Goal: Book appointment/travel/reservation

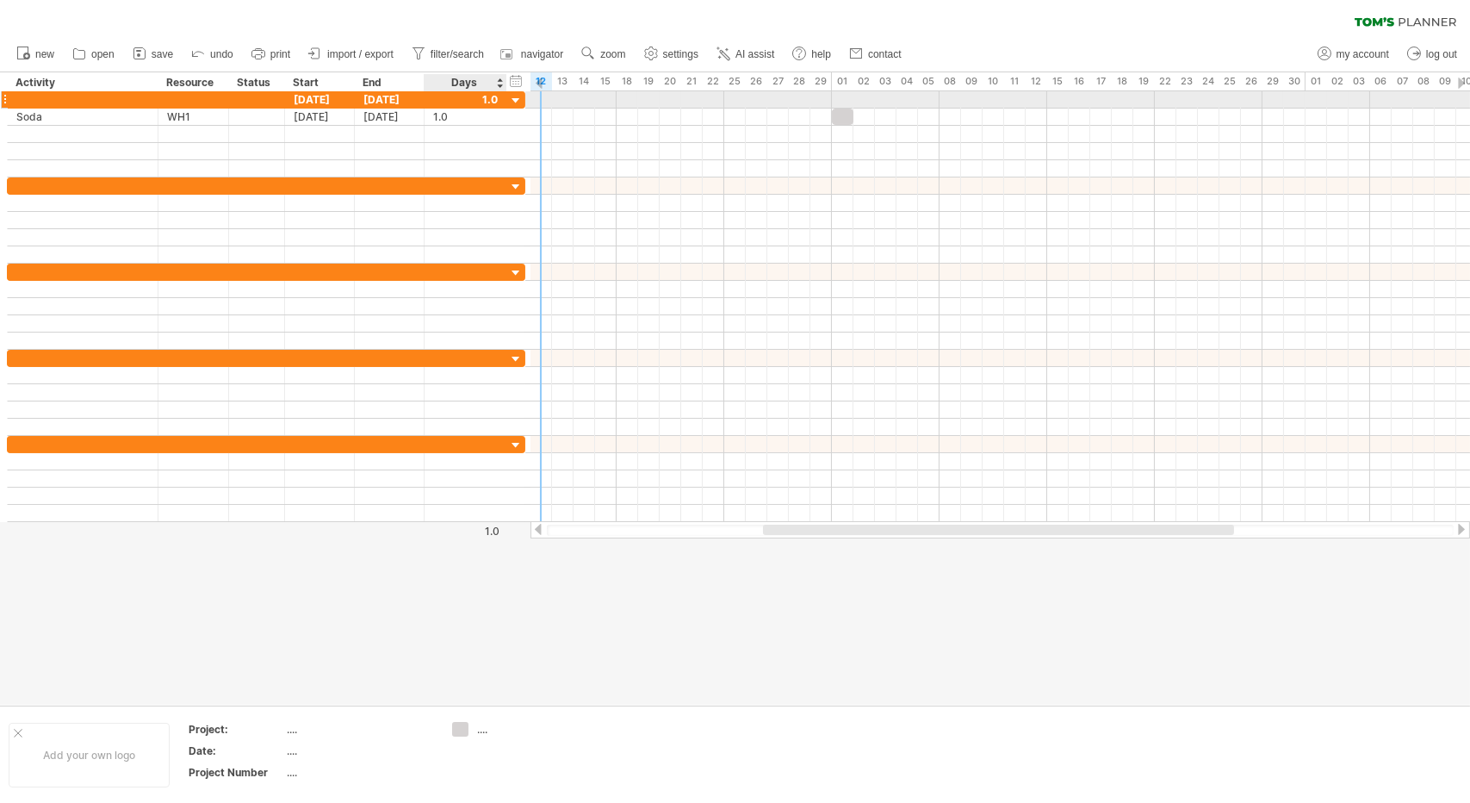
click at [513, 98] on div at bounding box center [516, 101] width 16 height 16
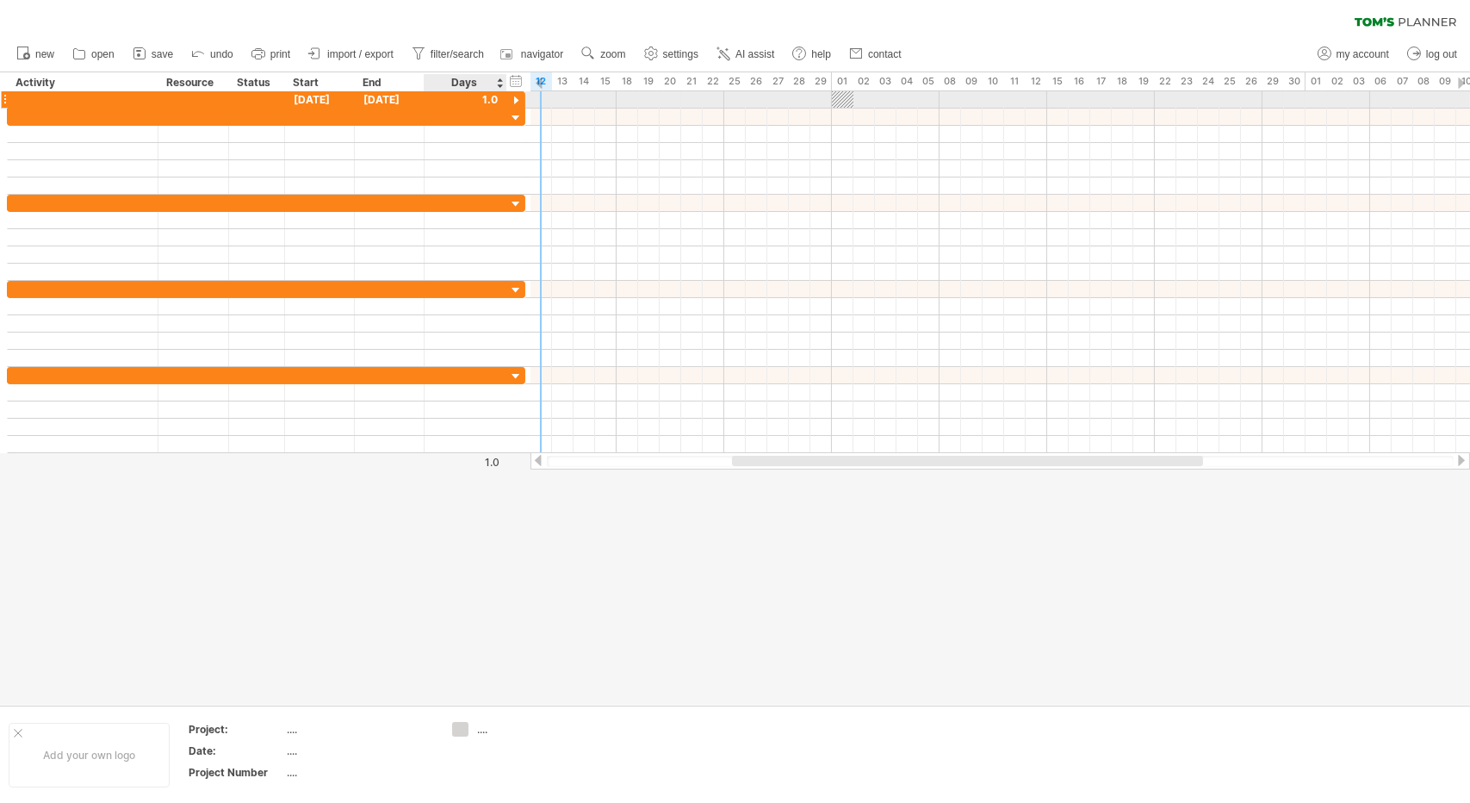
click at [513, 98] on div at bounding box center [516, 101] width 16 height 16
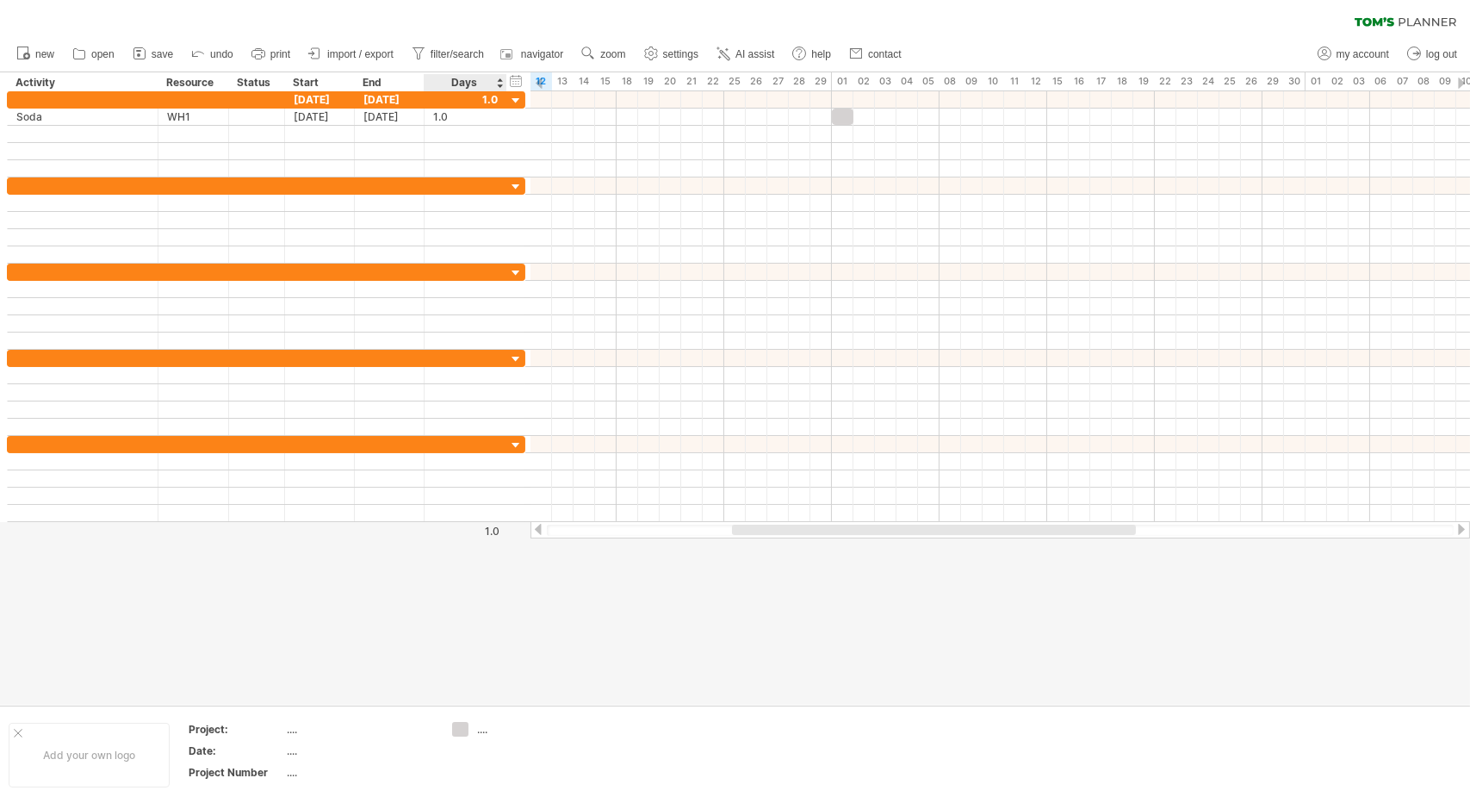
click at [469, 88] on div "Days" at bounding box center [465, 82] width 82 height 17
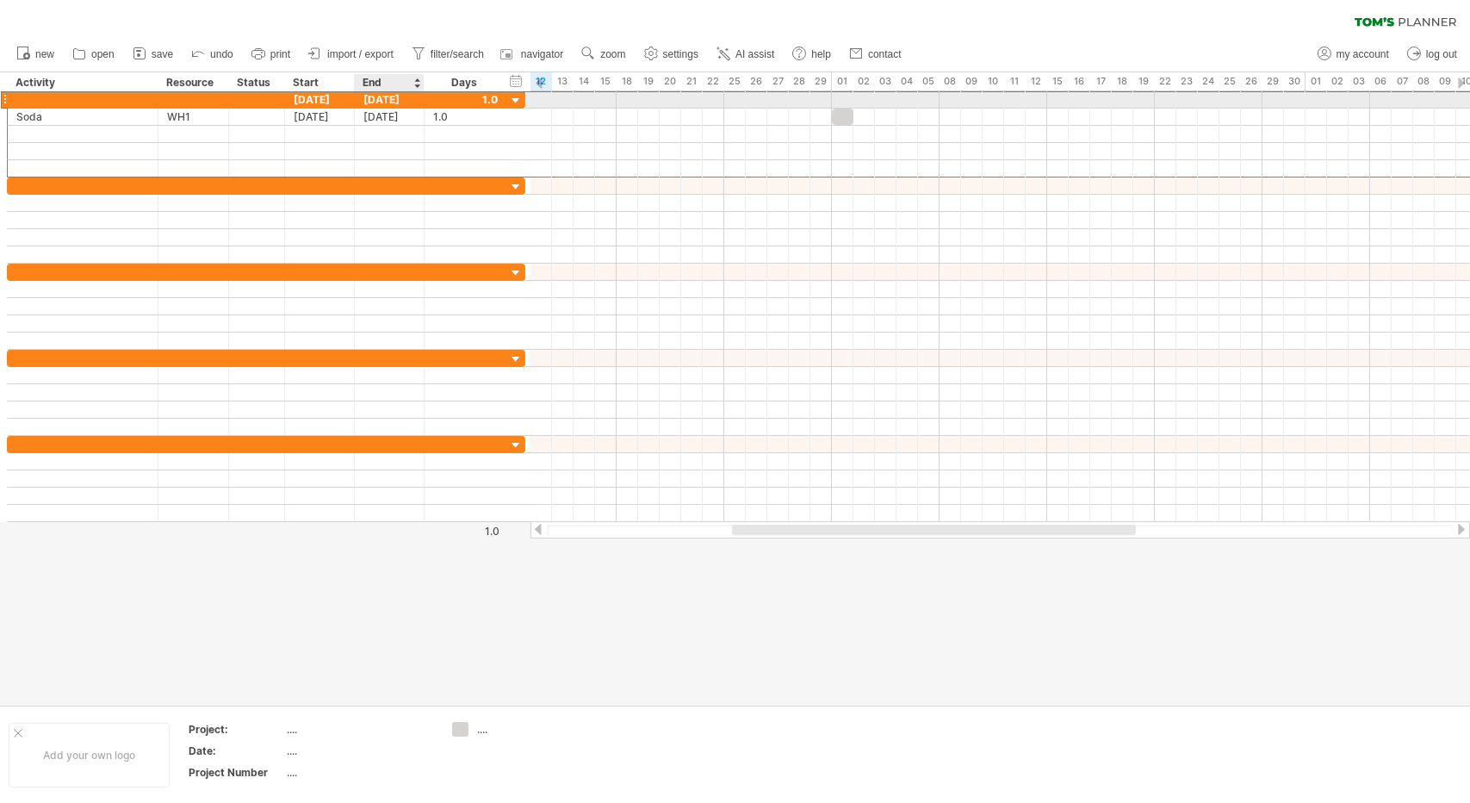
click at [371, 104] on div "[DATE]" at bounding box center [390, 99] width 70 height 16
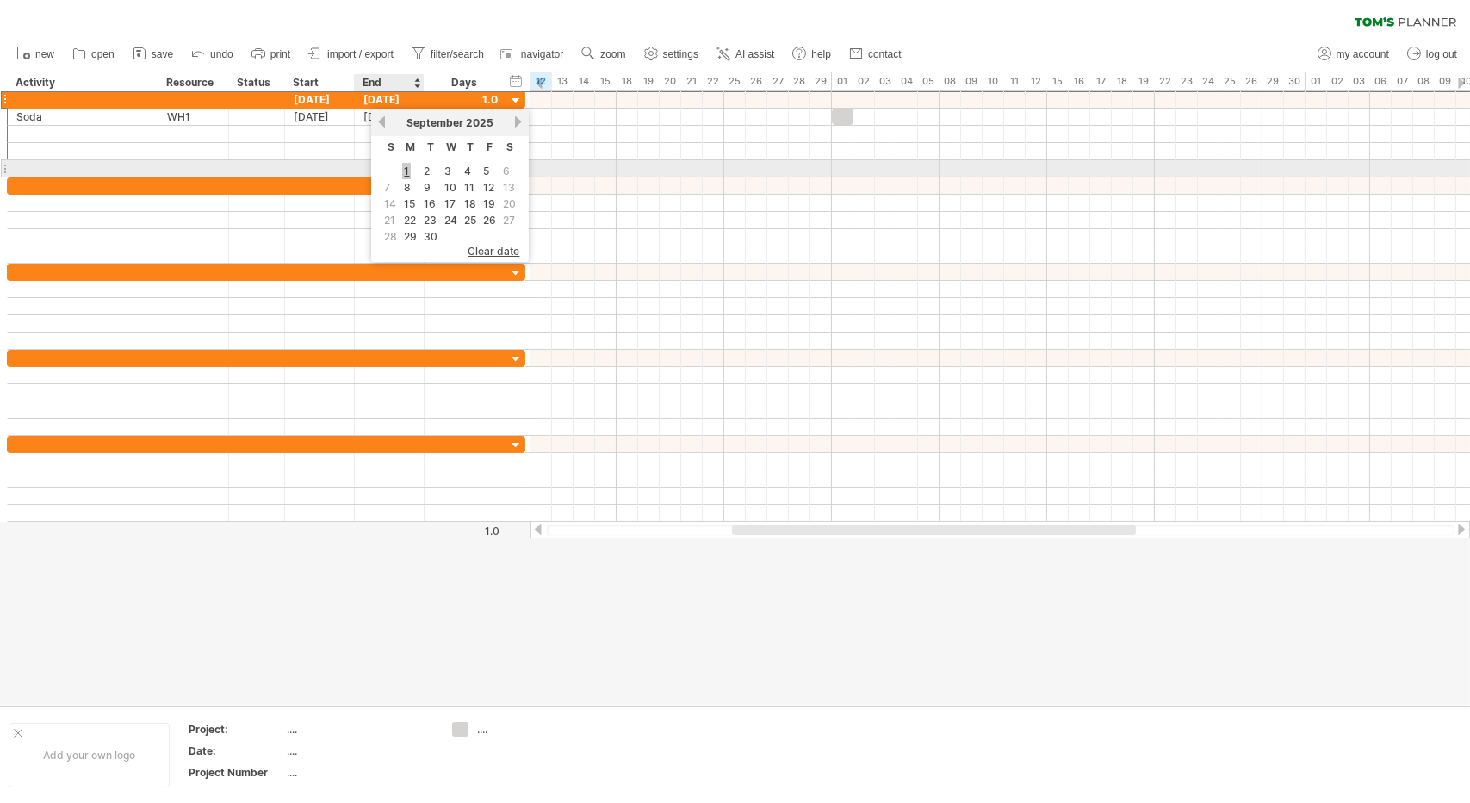
click at [406, 166] on link "1" at bounding box center [406, 171] width 9 height 16
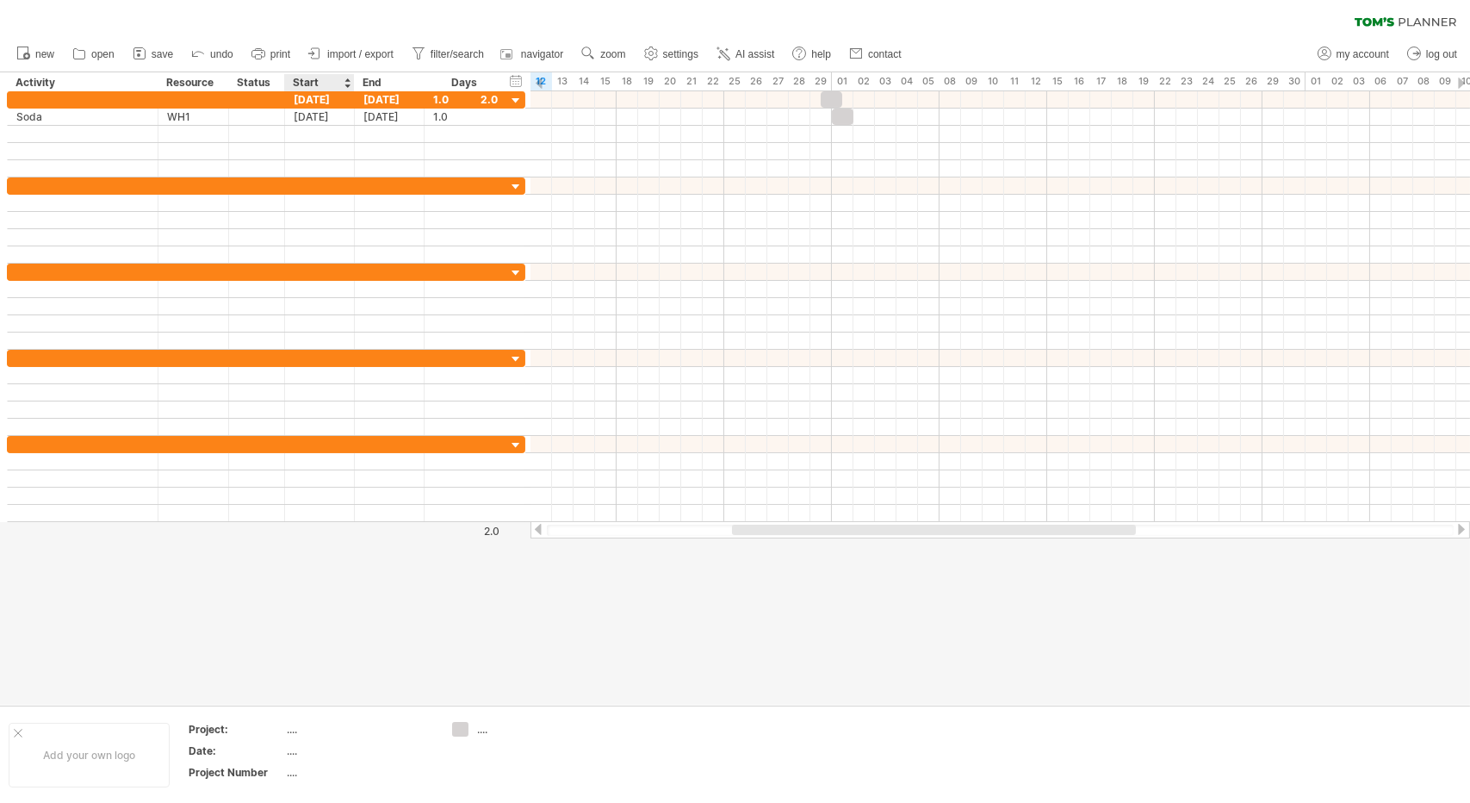
click at [320, 82] on div "Start" at bounding box center [319, 82] width 52 height 17
click at [348, 84] on div at bounding box center [347, 82] width 7 height 17
click at [310, 99] on div "[DATE]" at bounding box center [320, 99] width 70 height 16
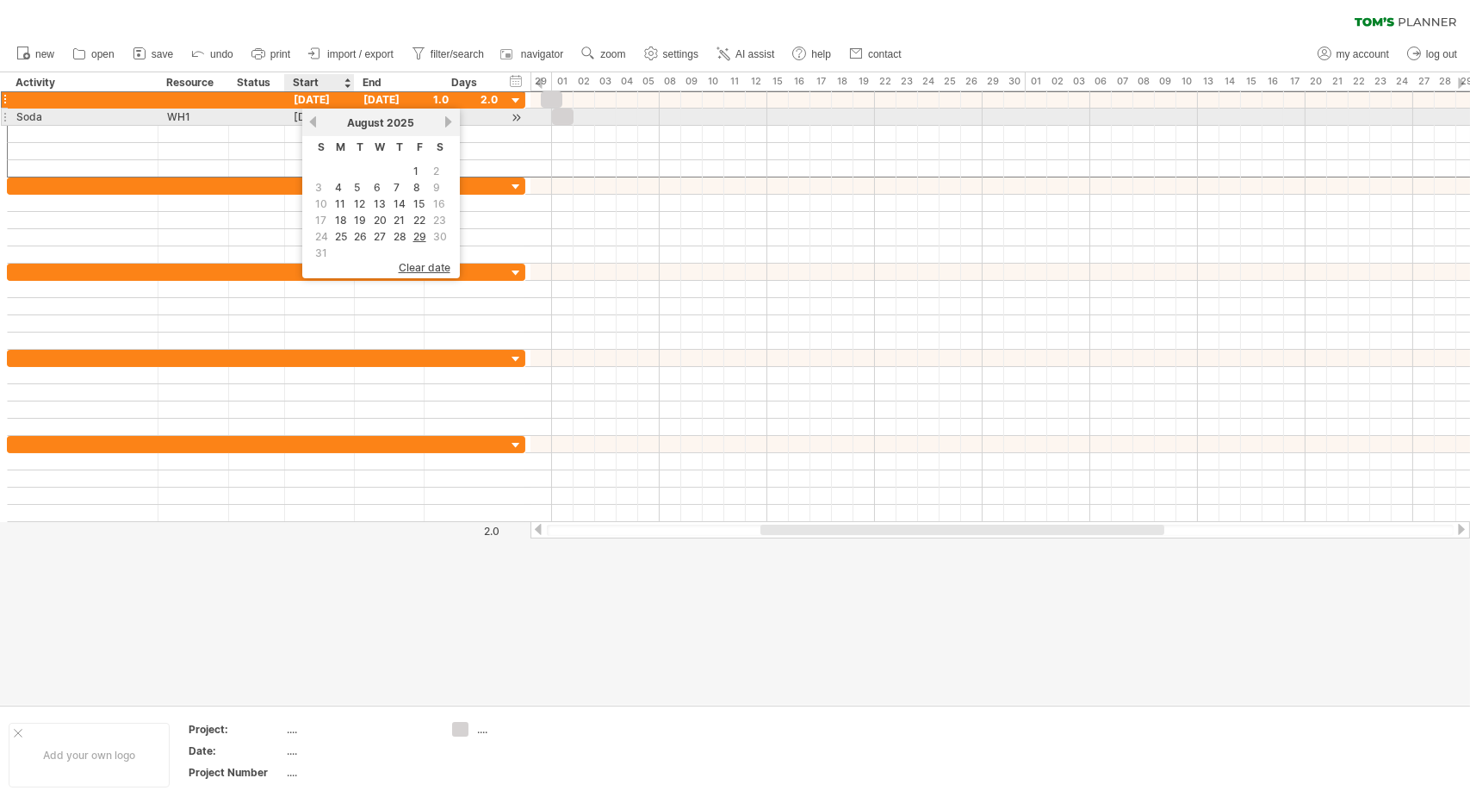
click at [314, 120] on link "previous" at bounding box center [313, 121] width 13 height 13
click at [448, 125] on link "next" at bounding box center [449, 121] width 13 height 13
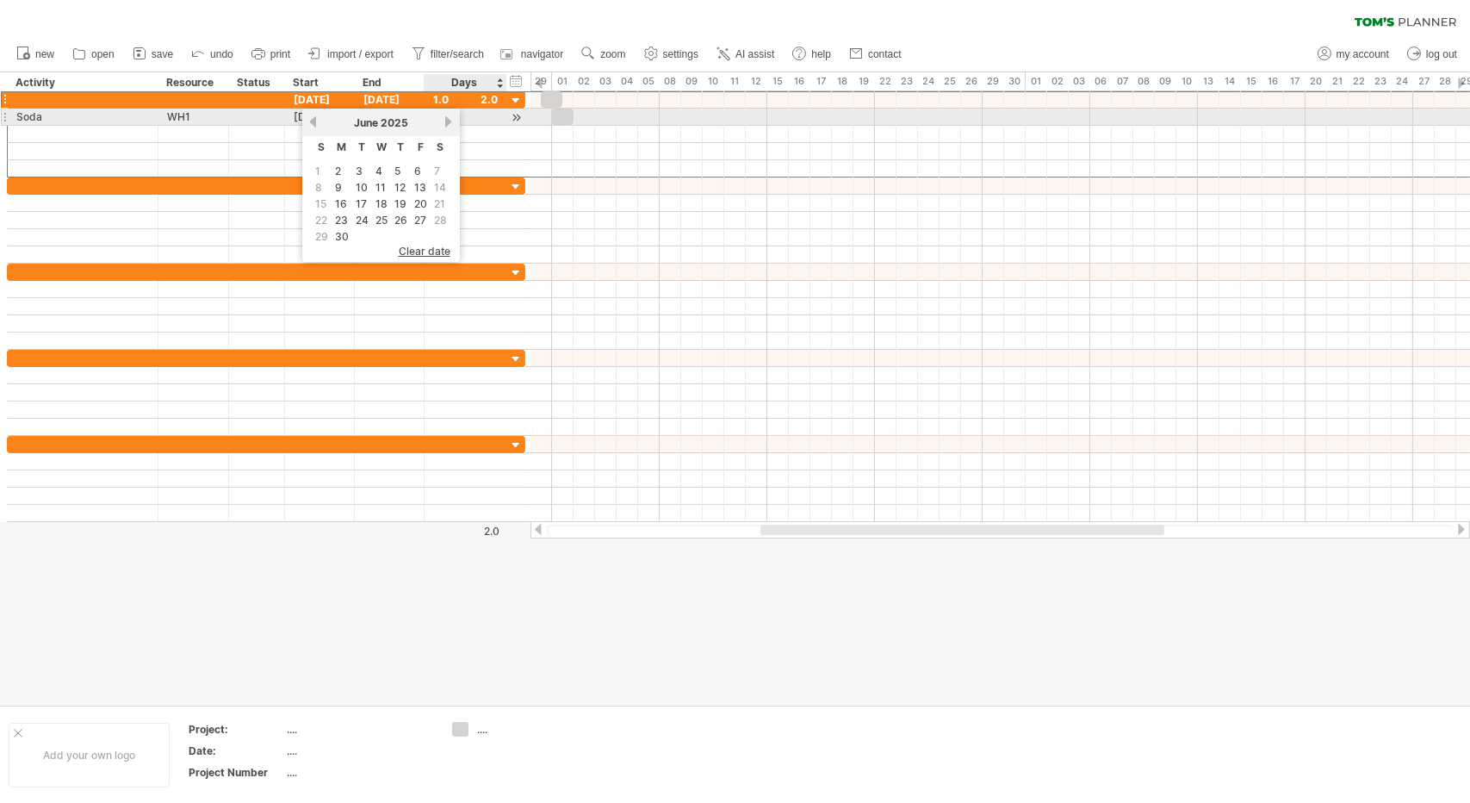
click at [448, 125] on link "next" at bounding box center [449, 121] width 13 height 13
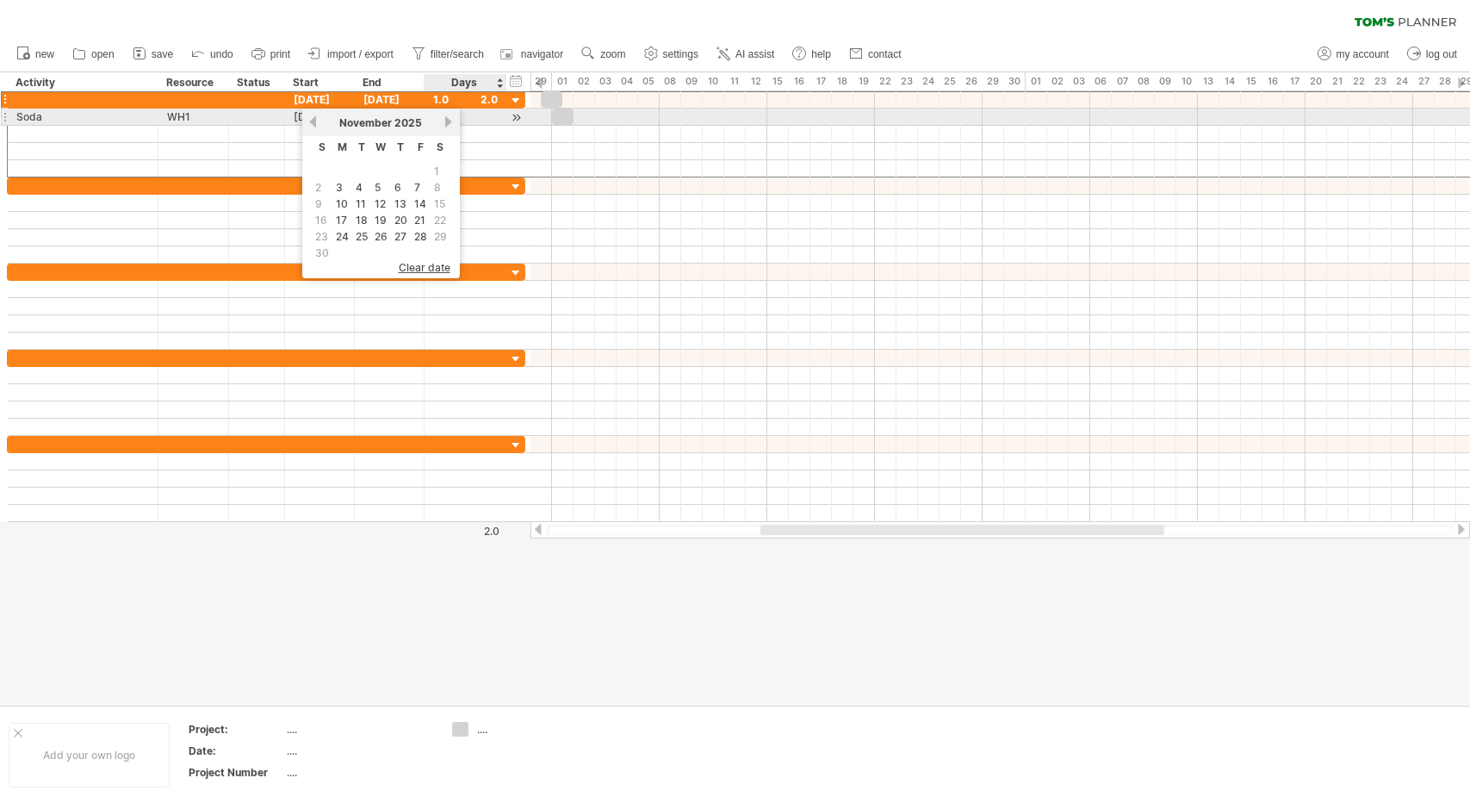
click at [448, 125] on link "next" at bounding box center [449, 121] width 13 height 13
click at [315, 126] on link "previous" at bounding box center [313, 121] width 13 height 13
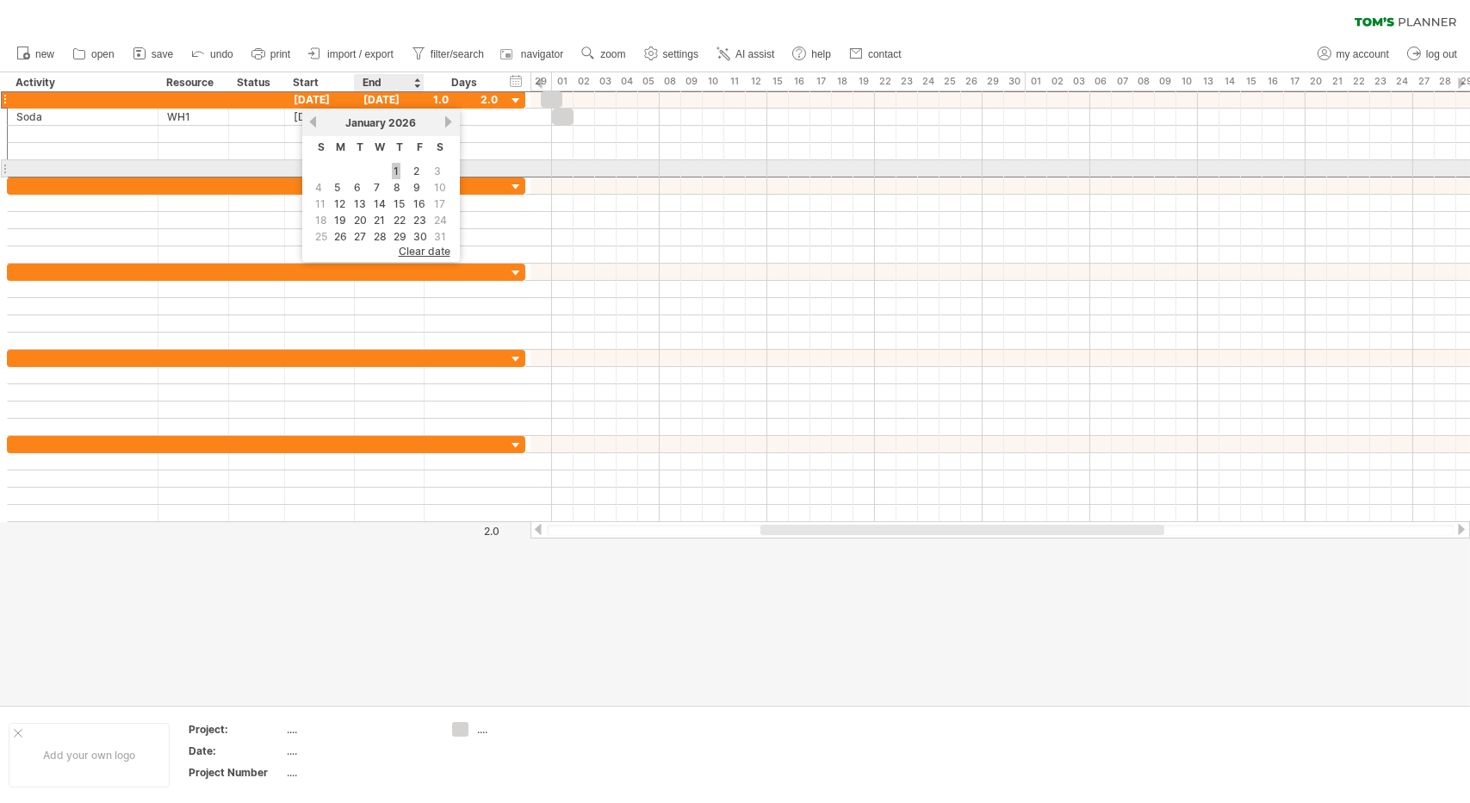
click at [393, 164] on link "1" at bounding box center [396, 171] width 9 height 16
